Goal: Find specific page/section: Find specific page/section

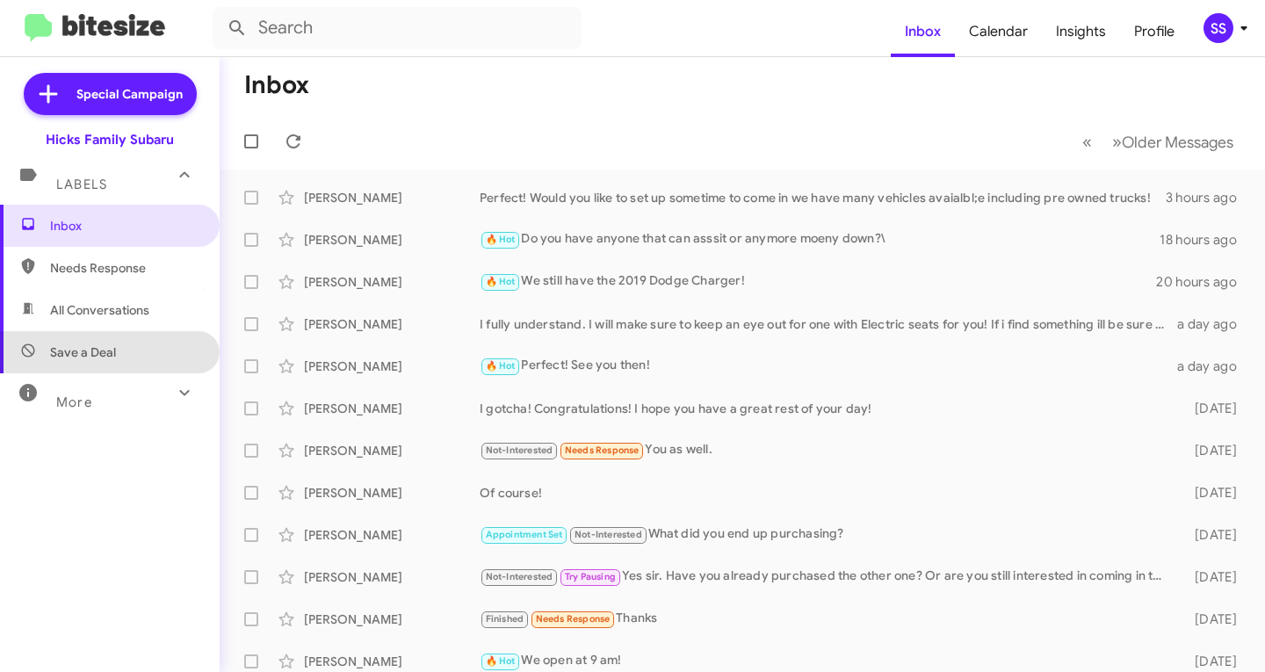
click at [140, 348] on span "Save a Deal" at bounding box center [110, 352] width 220 height 42
type input "in:not-interested"
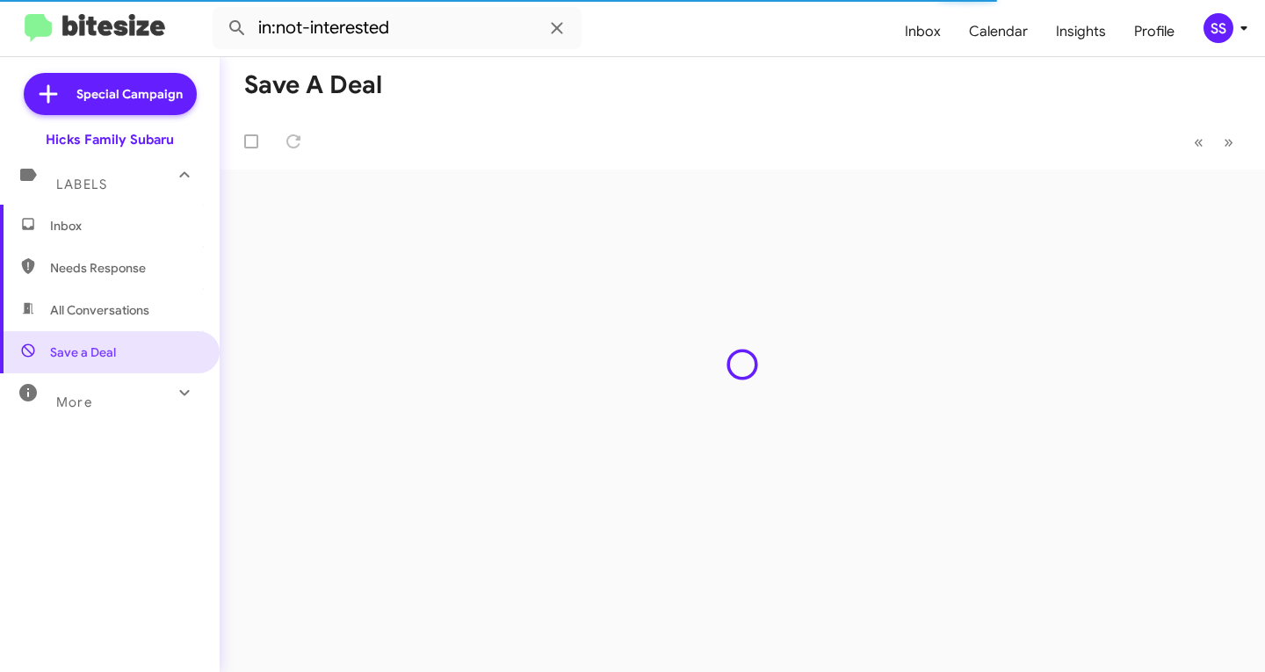
click at [136, 224] on span "Inbox" at bounding box center [124, 226] width 149 height 18
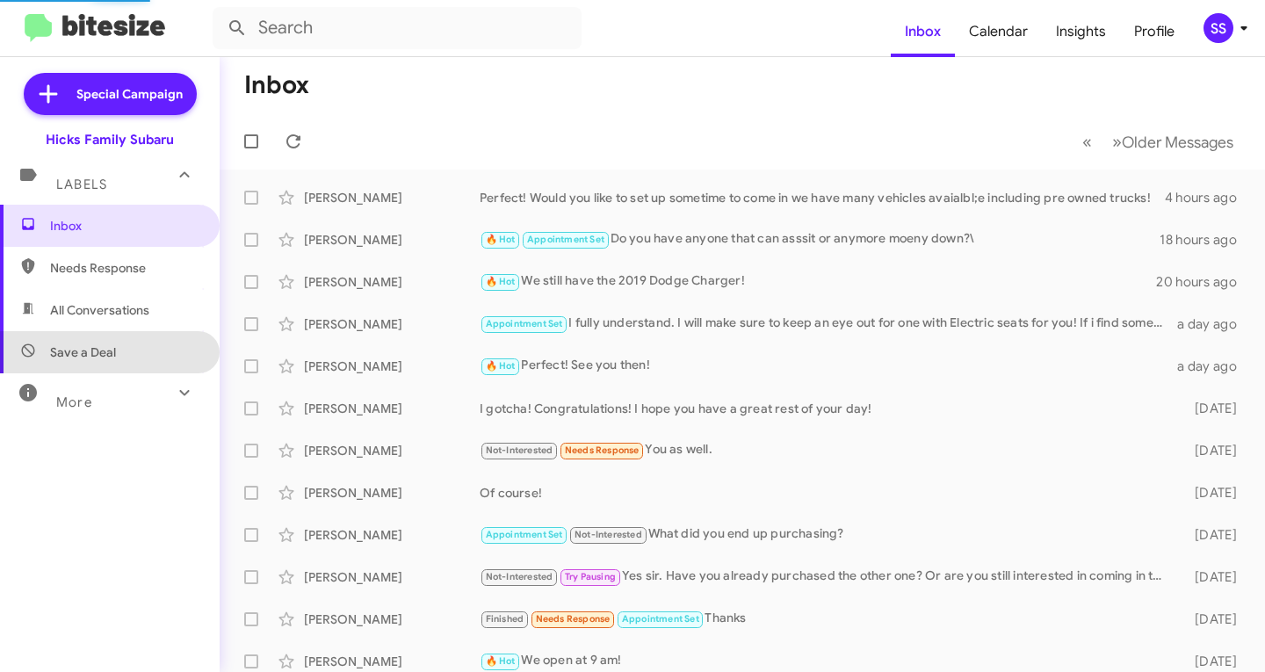
click at [147, 364] on span "Save a Deal" at bounding box center [110, 352] width 220 height 42
type input "in:not-interested"
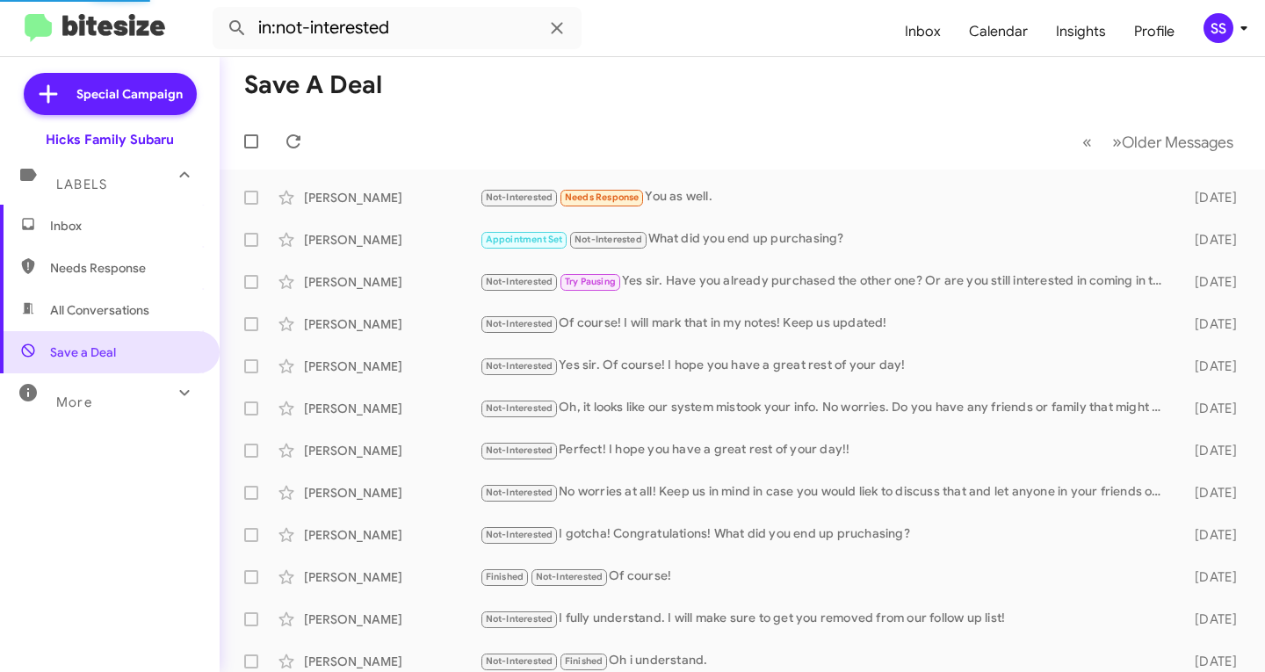
click at [149, 238] on span "Inbox" at bounding box center [110, 226] width 220 height 42
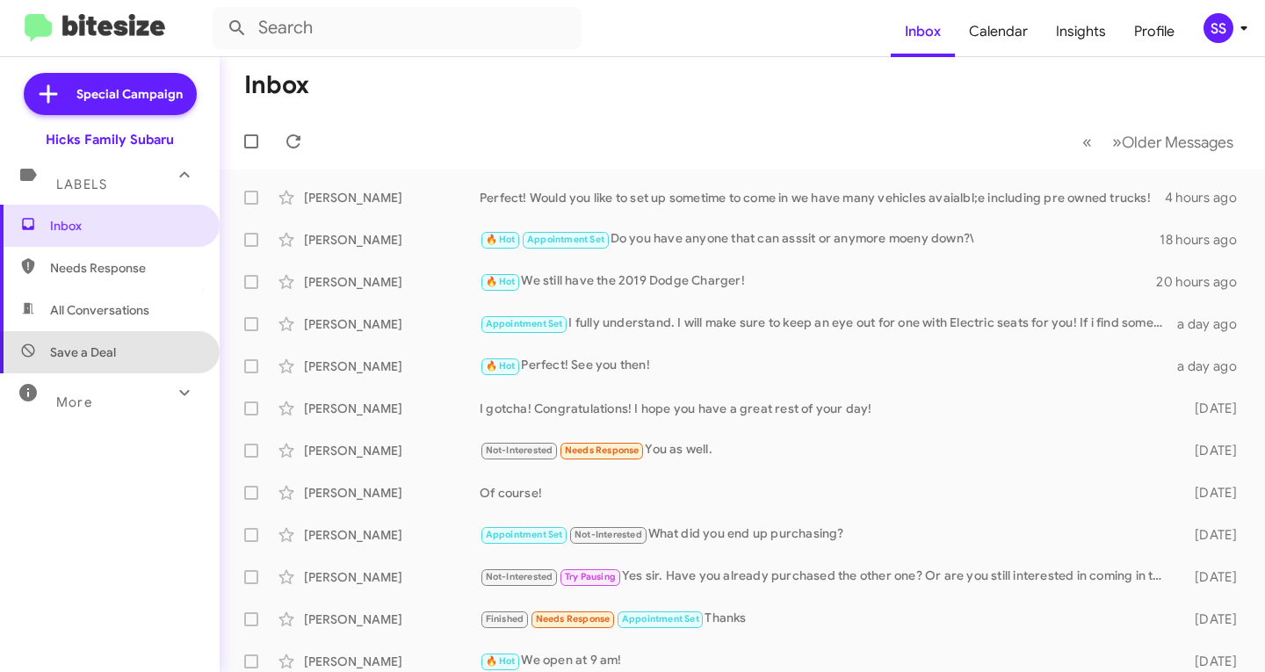
click at [122, 350] on span "Save a Deal" at bounding box center [110, 352] width 220 height 42
type input "in:not-interested"
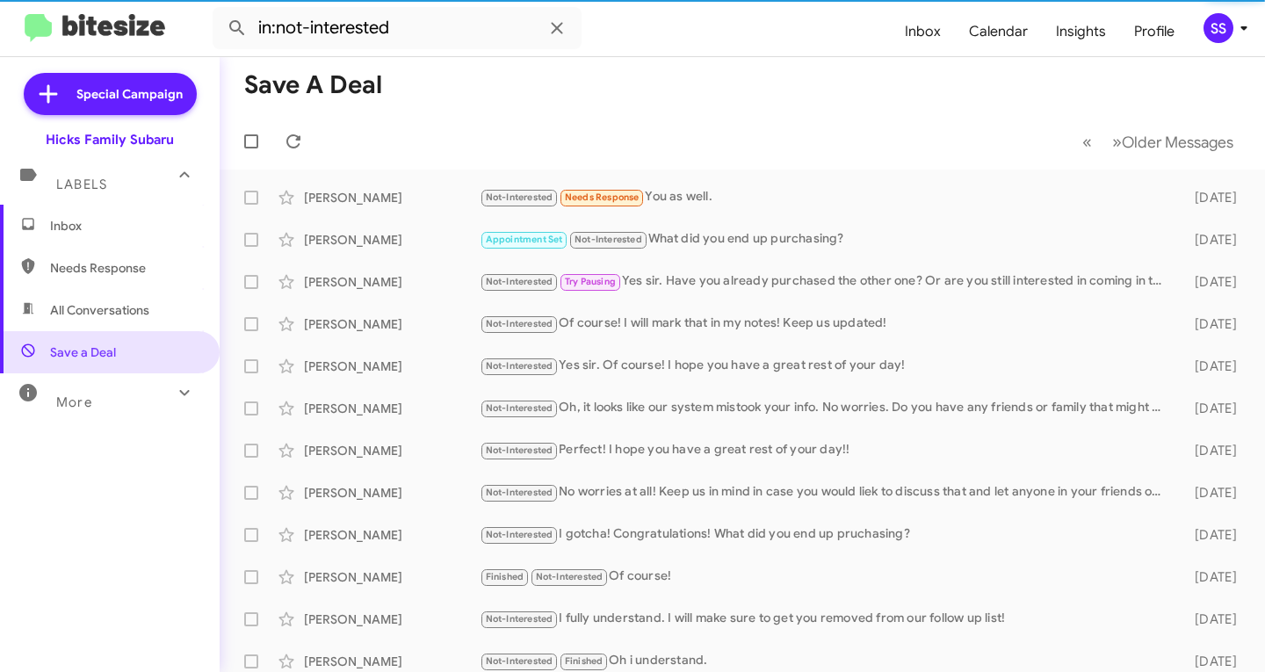
click at [131, 236] on span "Inbox" at bounding box center [110, 226] width 220 height 42
